Goal: Task Accomplishment & Management: Complete application form

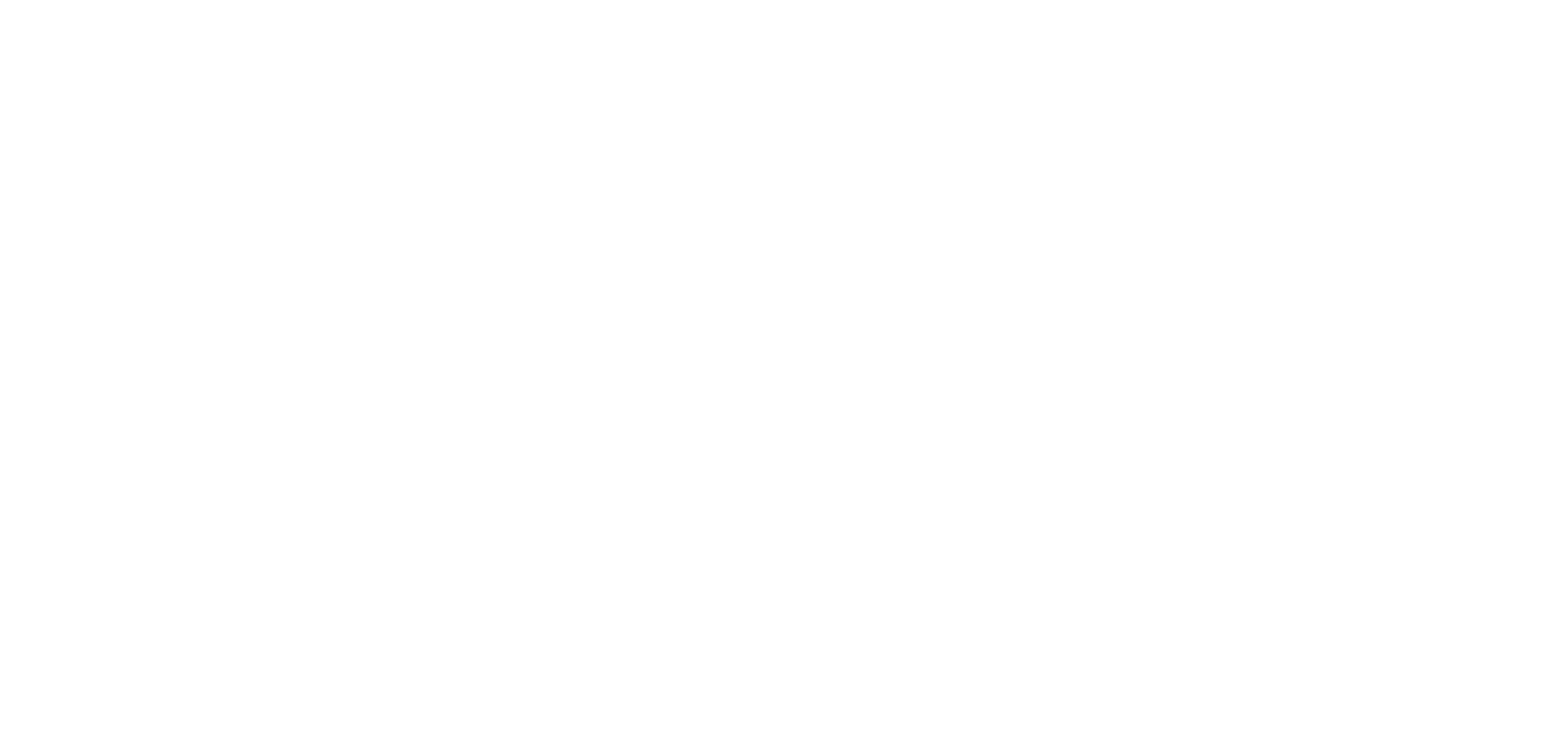
click at [75, 0] on html at bounding box center [784, 0] width 1568 height 0
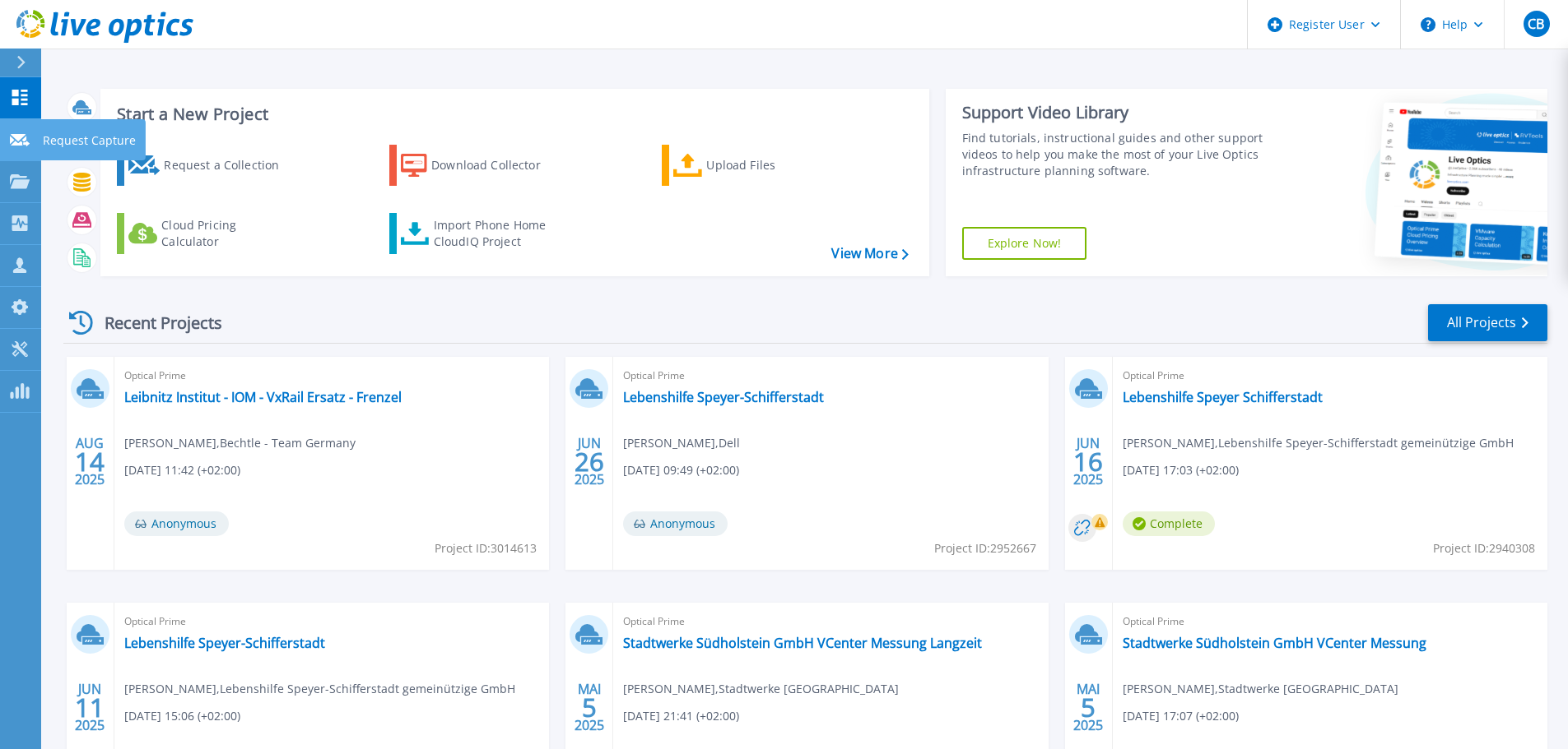
click at [73, 138] on p "Request Capture" at bounding box center [90, 140] width 93 height 43
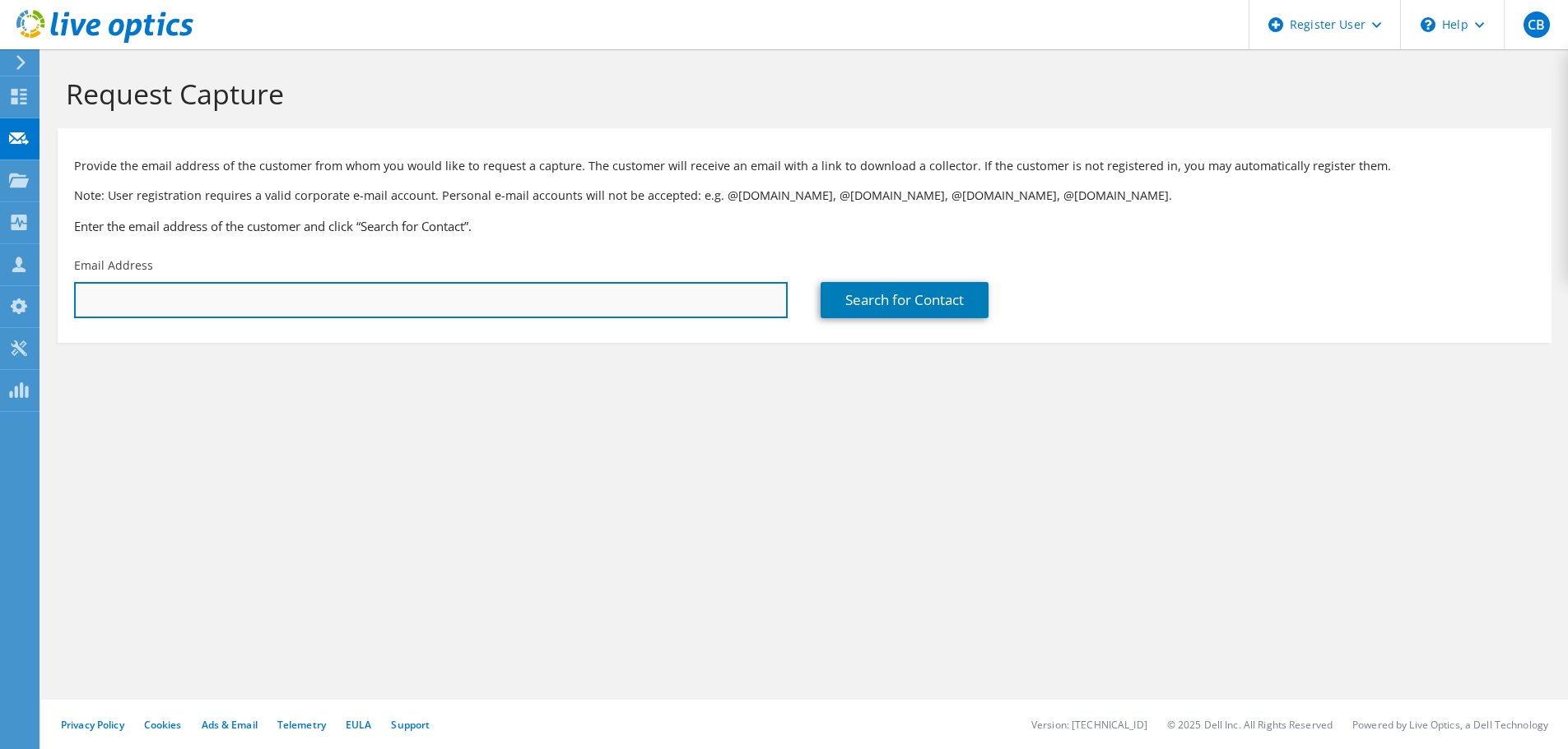
click at [194, 307] on input "text" at bounding box center [431, 300] width 713 height 36
paste input "kevin.schmitt@grossenlueder.de"
type input "kevin.schmitt@grossenlueder.de"
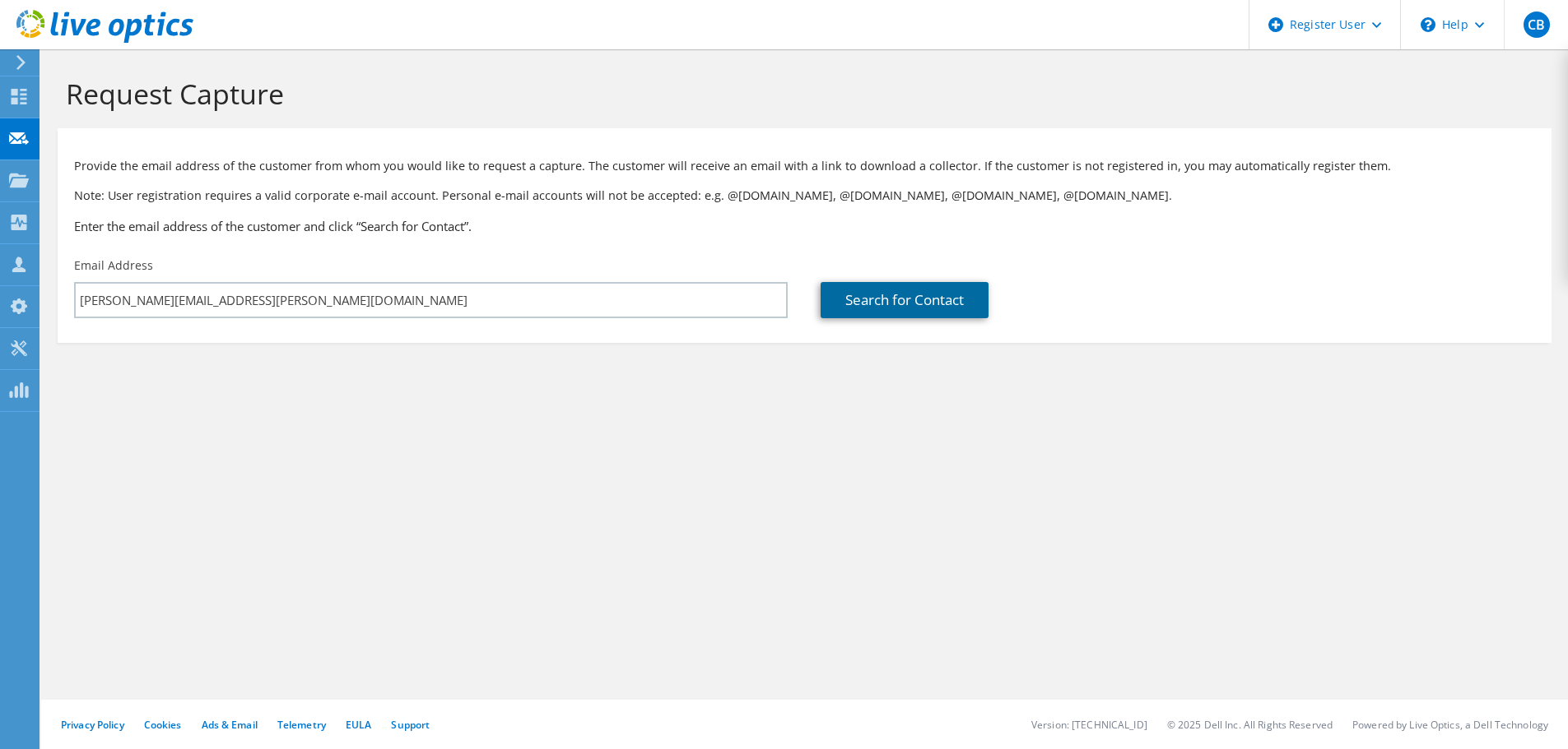
click at [887, 296] on link "Search for Contact" at bounding box center [904, 300] width 168 height 36
type input "Gemeinde Großenlüder"
type input "Kevin"
type input "Schmitt"
type input "Germany"
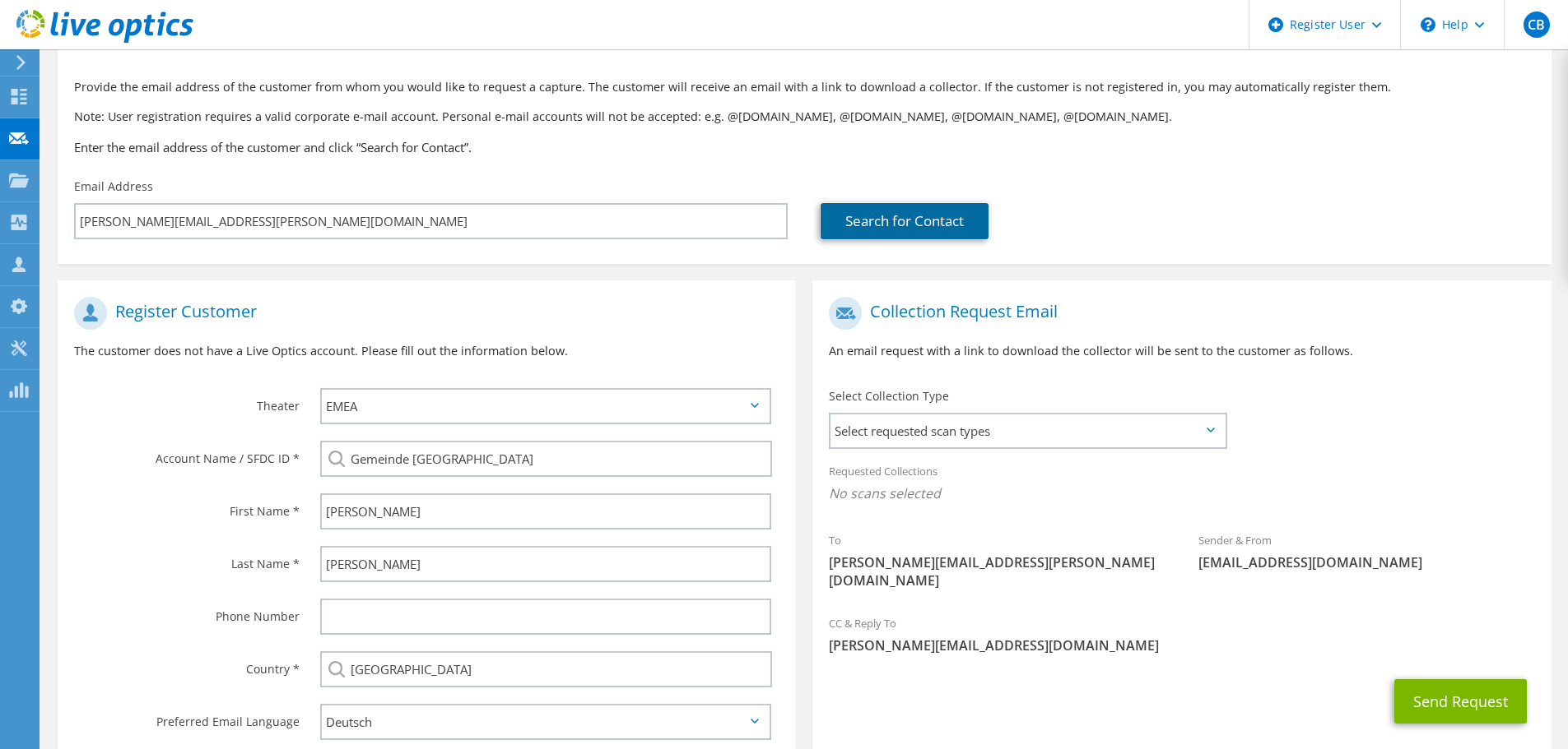
scroll to position [165, 0]
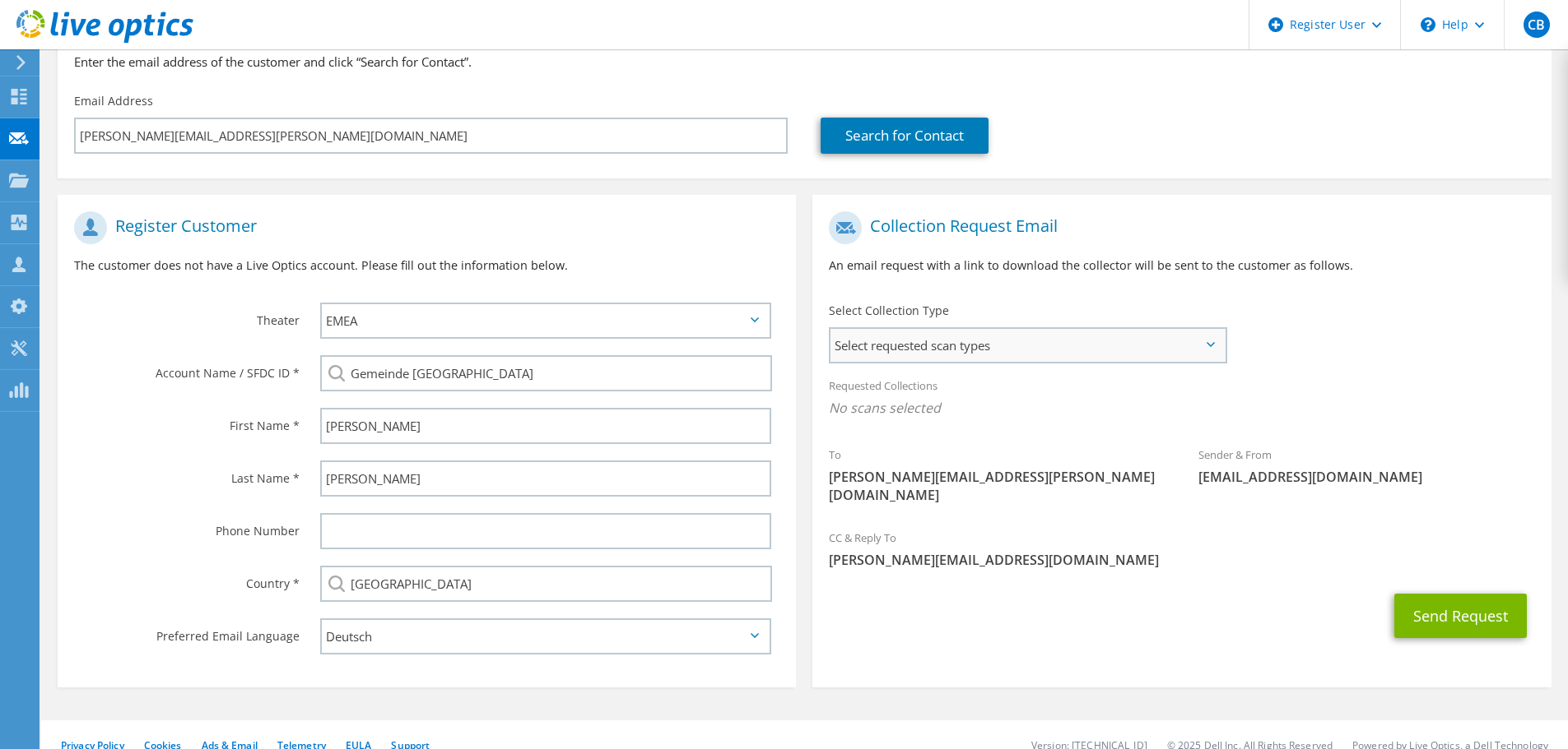
click at [940, 355] on span "Select requested scan types" at bounding box center [1027, 345] width 395 height 33
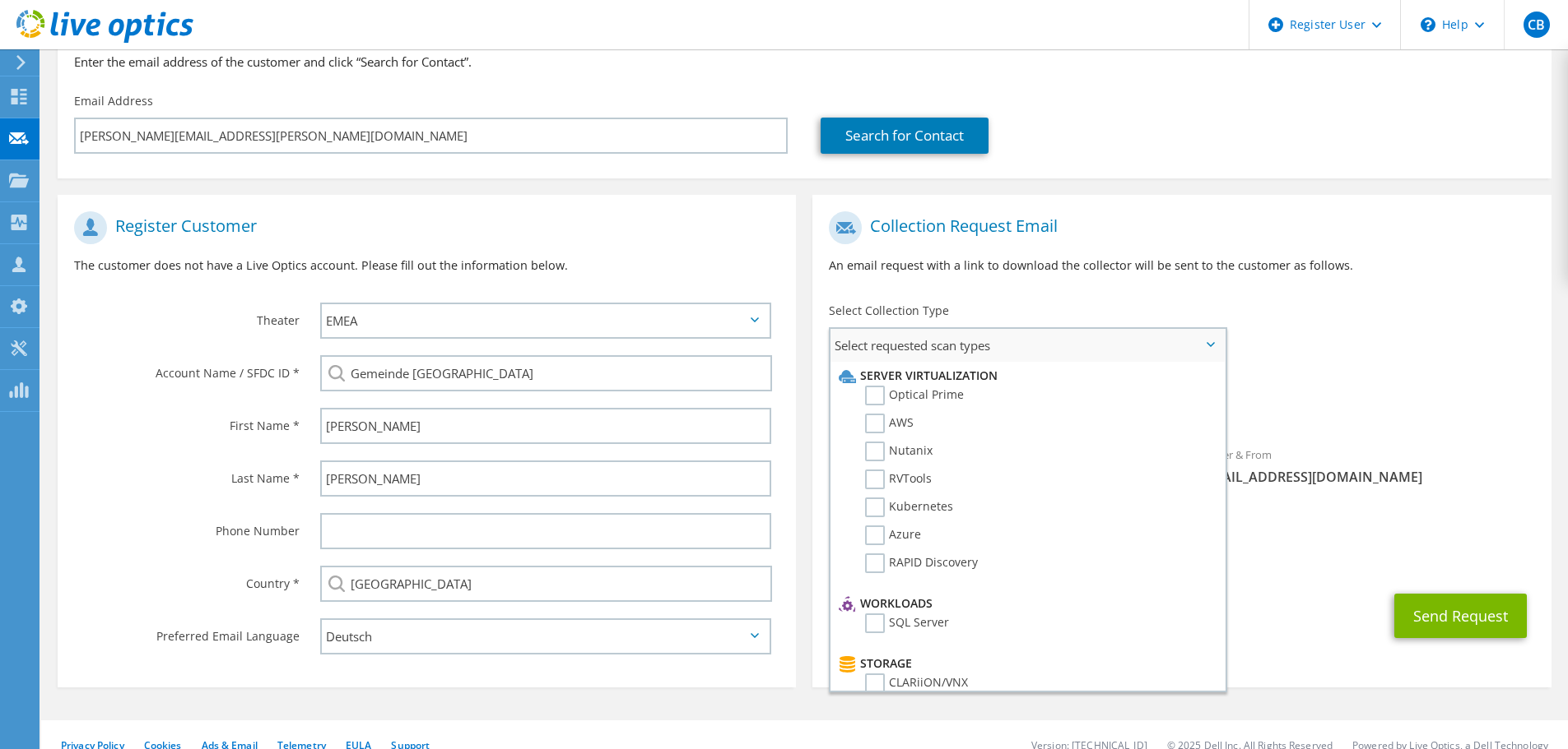
drag, startPoint x: 874, startPoint y: 396, endPoint x: 855, endPoint y: 397, distance: 19.0
click at [874, 395] on label "Optical Prime" at bounding box center [914, 395] width 99 height 19
click at [0, 0] on input "Optical Prime" at bounding box center [0, 0] width 0 height 0
click at [795, 403] on div "Kevin" at bounding box center [549, 426] width 492 height 52
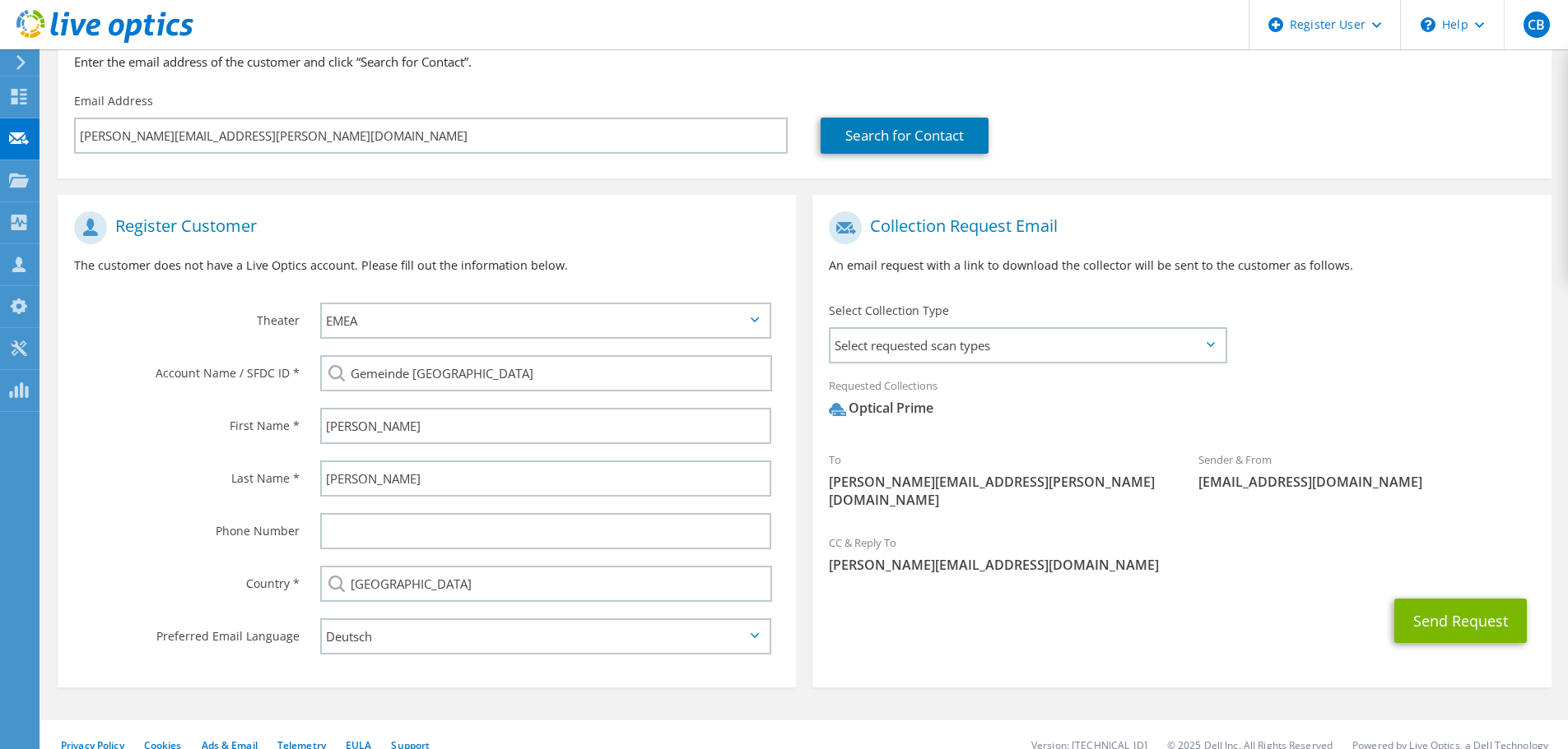
drag, startPoint x: 851, startPoint y: 409, endPoint x: 936, endPoint y: 406, distance: 85.1
click at [934, 406] on div "Optical Prime" at bounding box center [881, 408] width 105 height 19
copy div "Optical Prime"
click at [1023, 605] on div "Send Request" at bounding box center [1181, 621] width 738 height 61
click at [1435, 605] on button "Send Request" at bounding box center [1460, 621] width 133 height 45
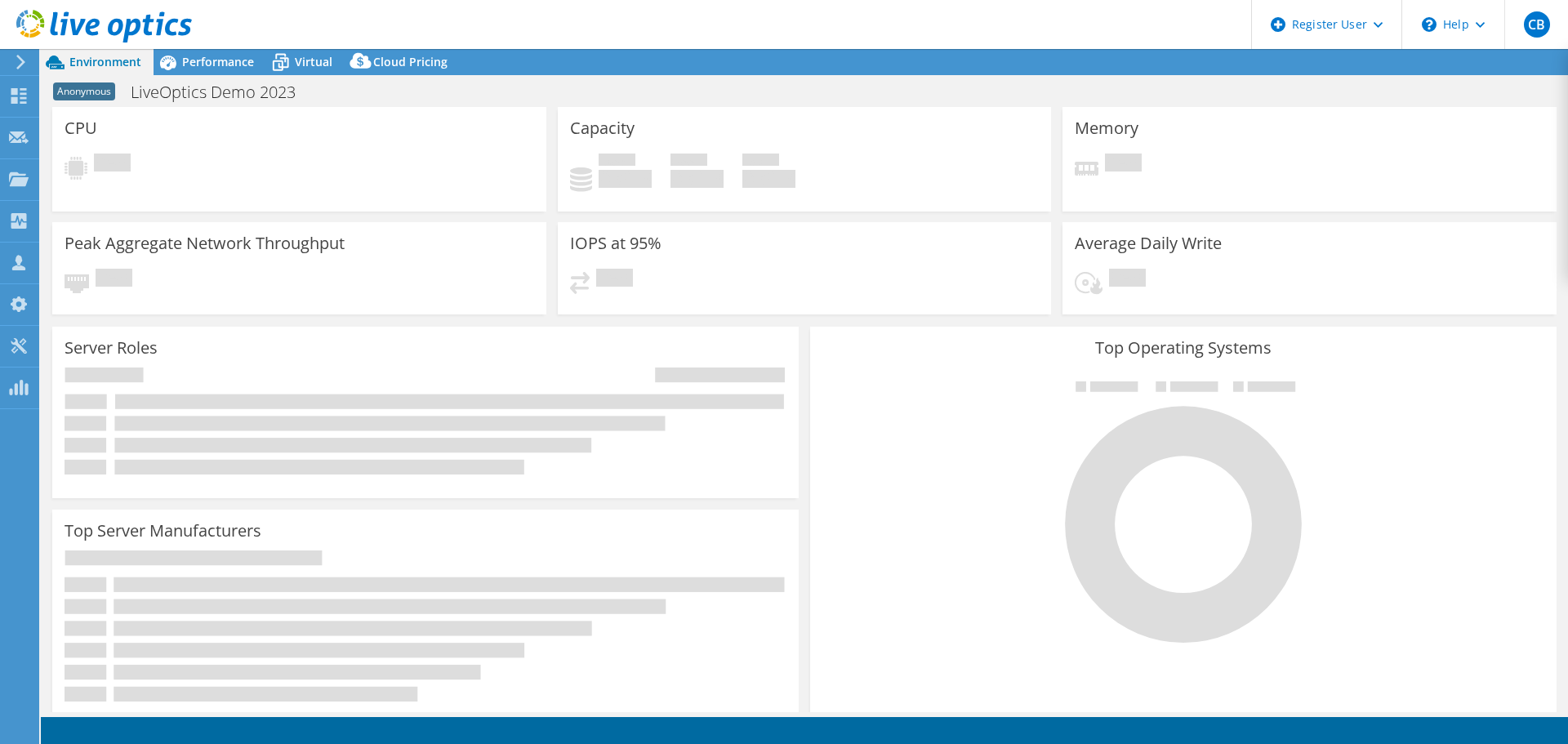
select select "EULondon"
select select "USD"
